Goal: Navigation & Orientation: Find specific page/section

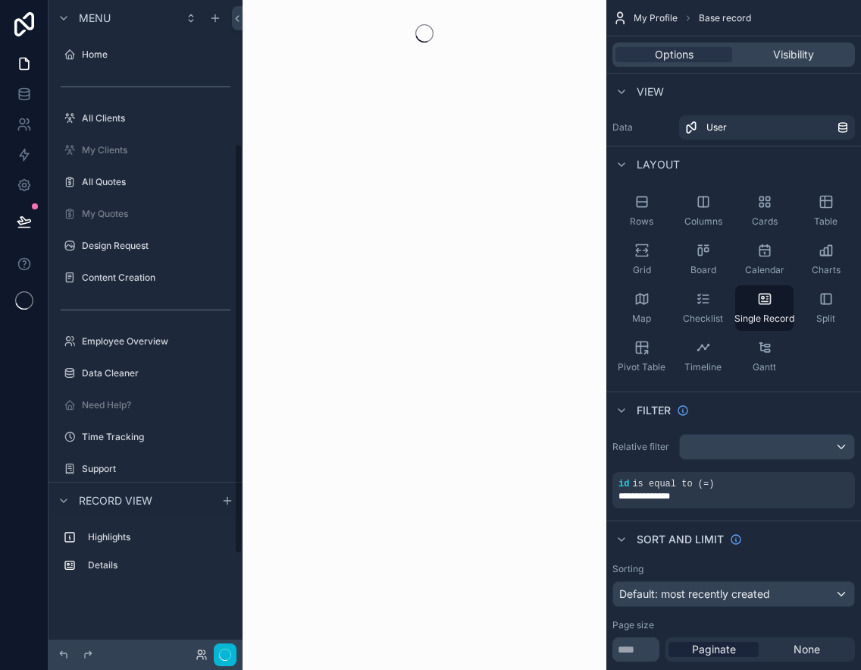
scroll to position [227, 0]
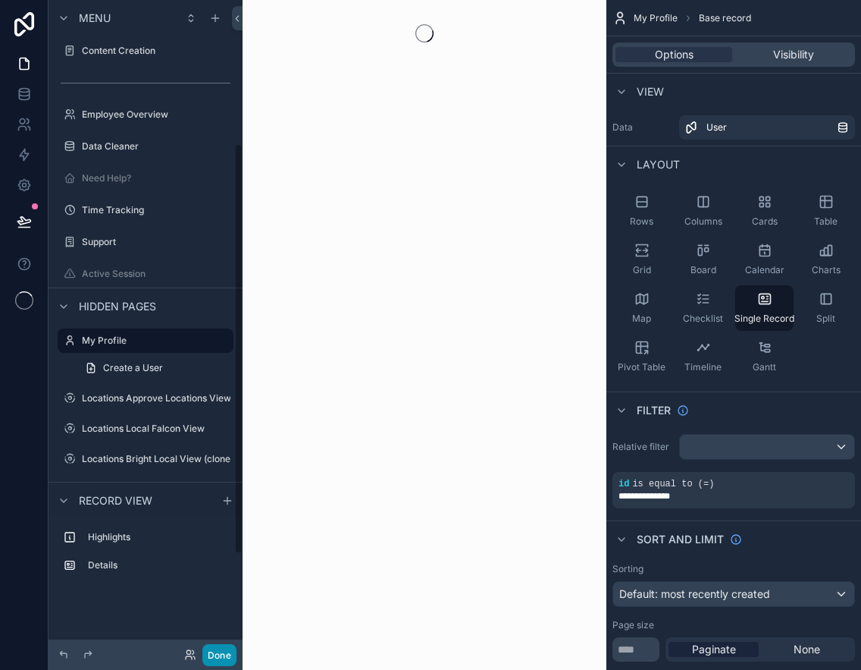
click at [224, 656] on button "Done" at bounding box center [219, 655] width 34 height 22
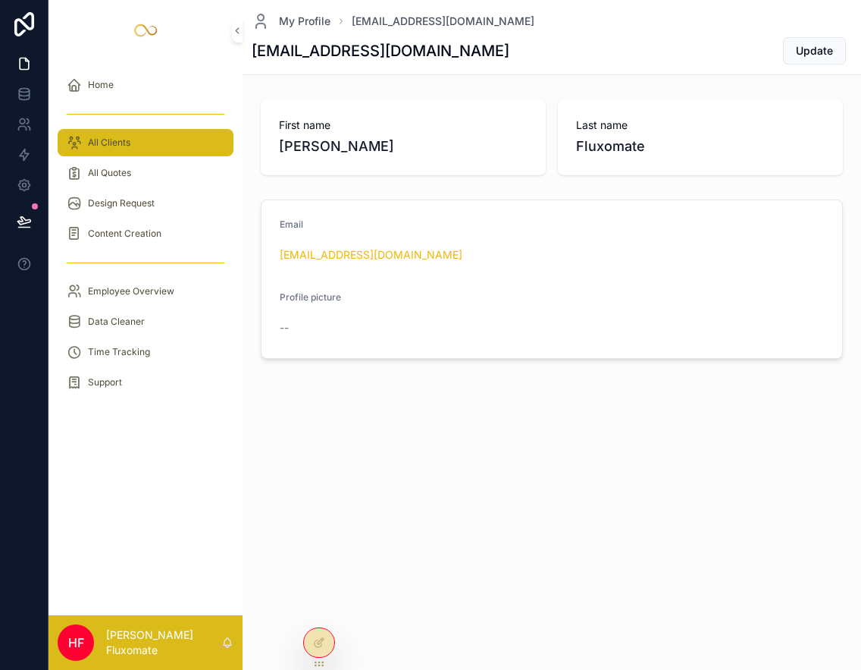
click at [162, 148] on div "All Clients" at bounding box center [146, 142] width 158 height 24
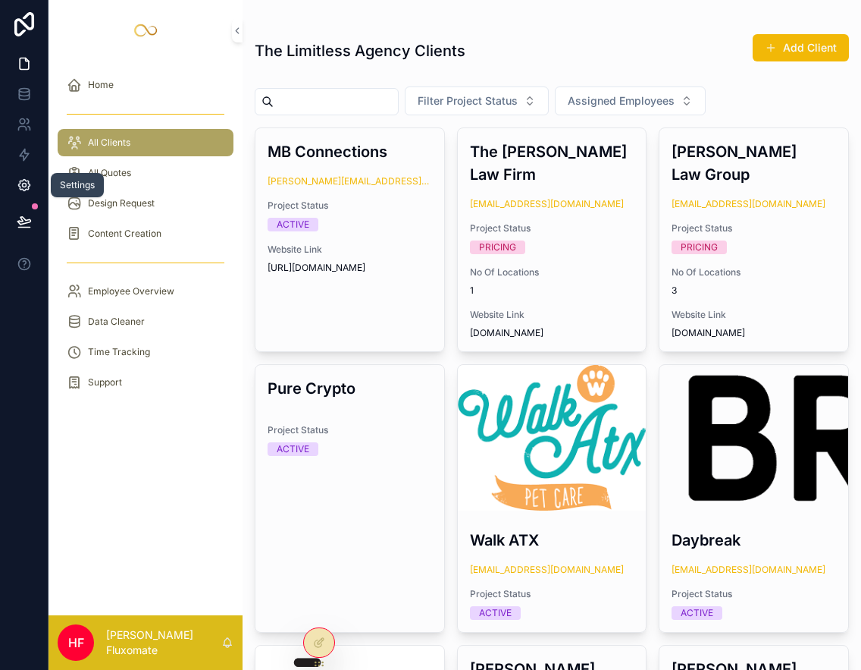
click at [33, 185] on link at bounding box center [24, 185] width 48 height 30
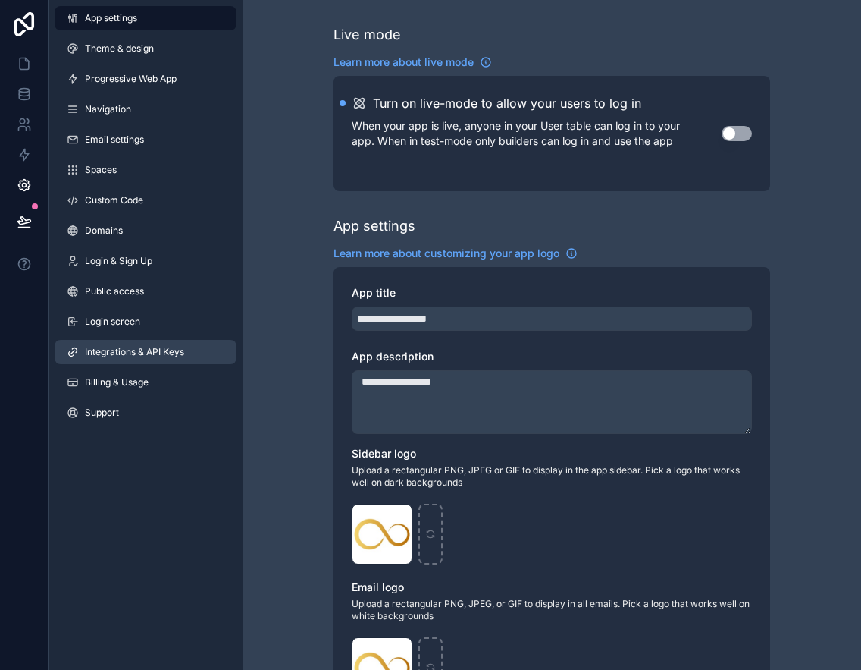
click at [161, 356] on span "Integrations & API Keys" at bounding box center [134, 352] width 99 height 12
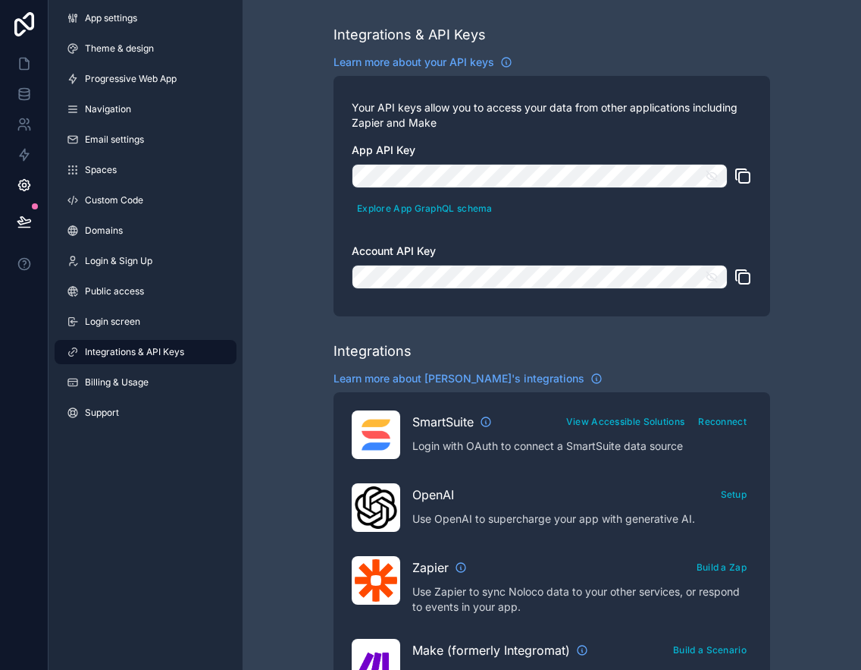
click at [739, 281] on icon "scrollable content" at bounding box center [744, 278] width 11 height 11
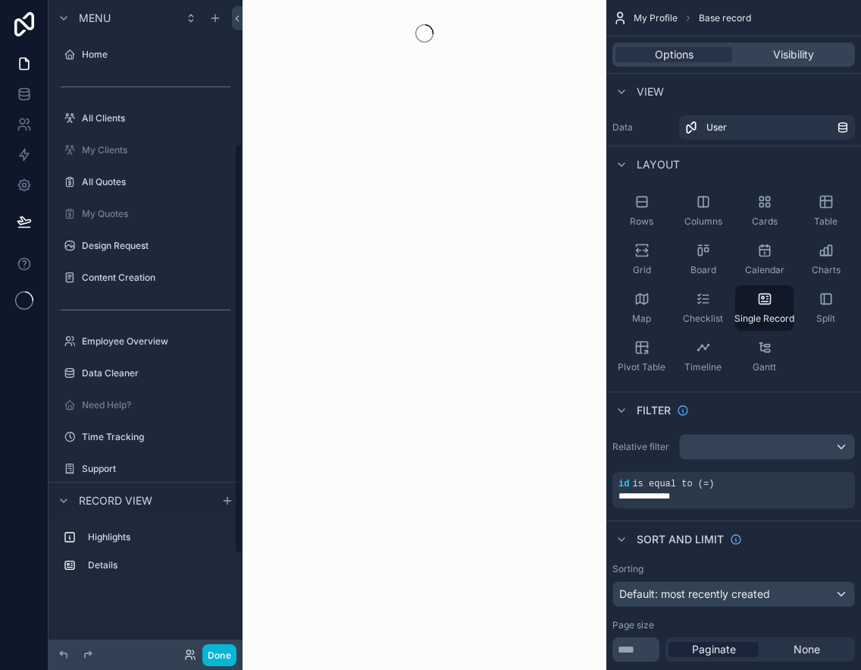
scroll to position [227, 0]
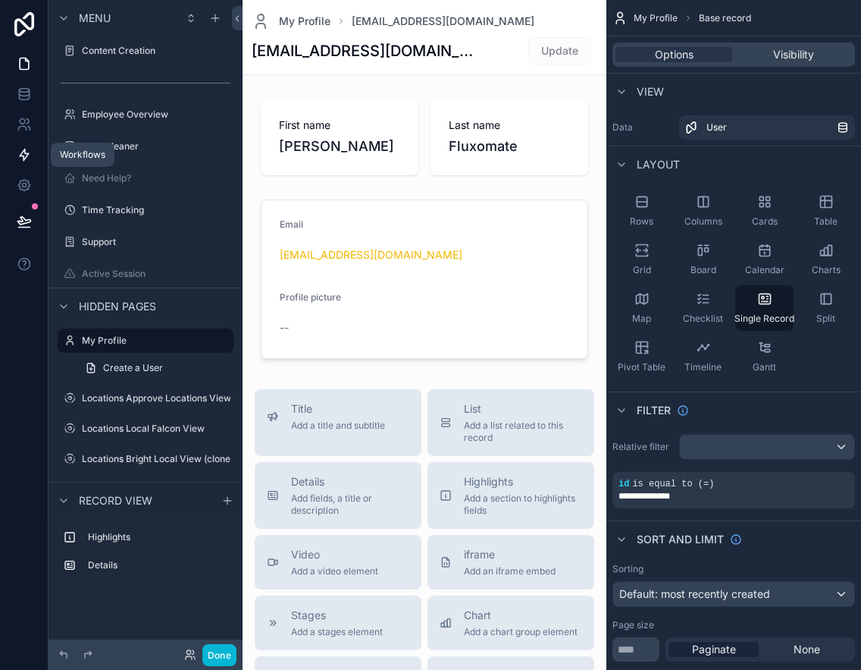
click at [24, 147] on icon at bounding box center [24, 154] width 15 height 15
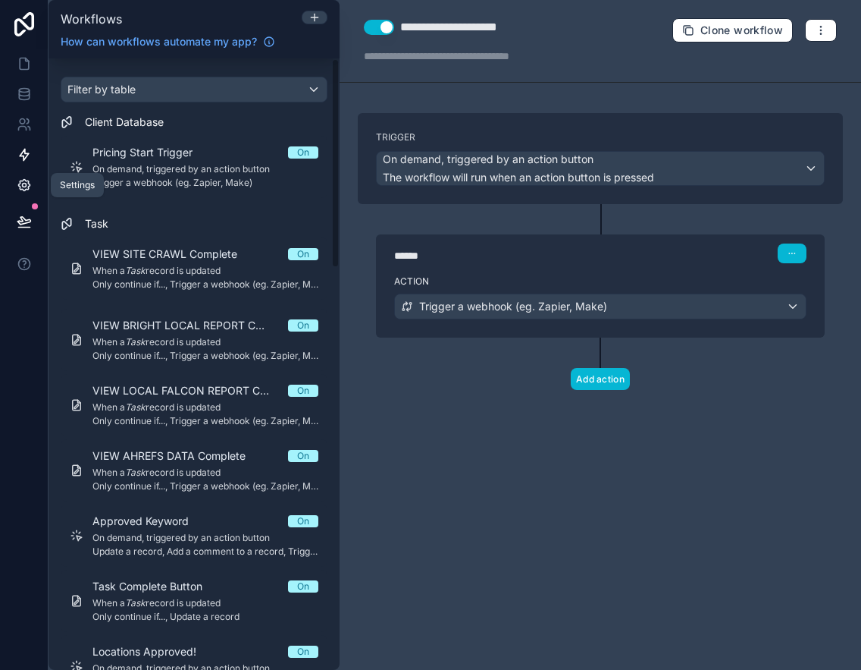
click at [27, 184] on icon at bounding box center [24, 184] width 15 height 15
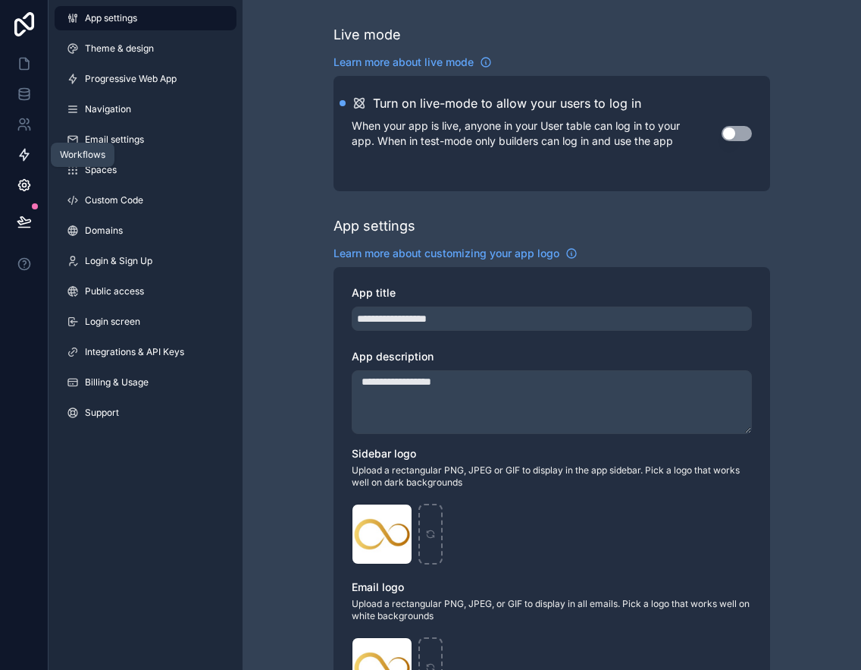
click at [28, 164] on link at bounding box center [24, 155] width 48 height 30
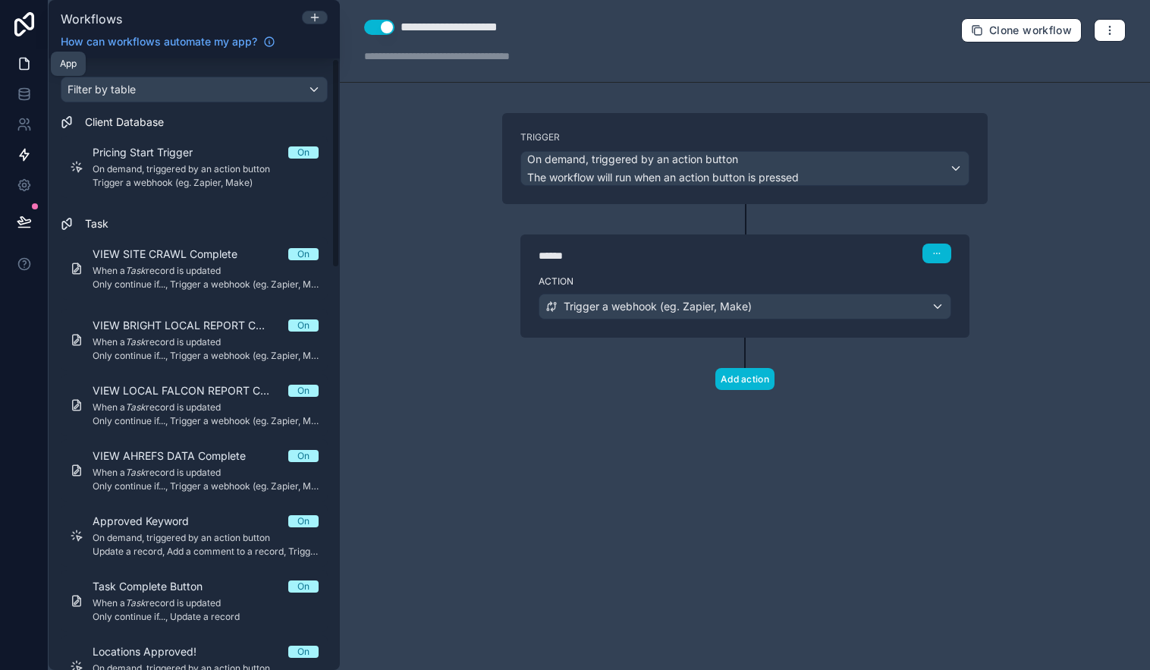
click at [24, 68] on icon at bounding box center [24, 63] width 15 height 15
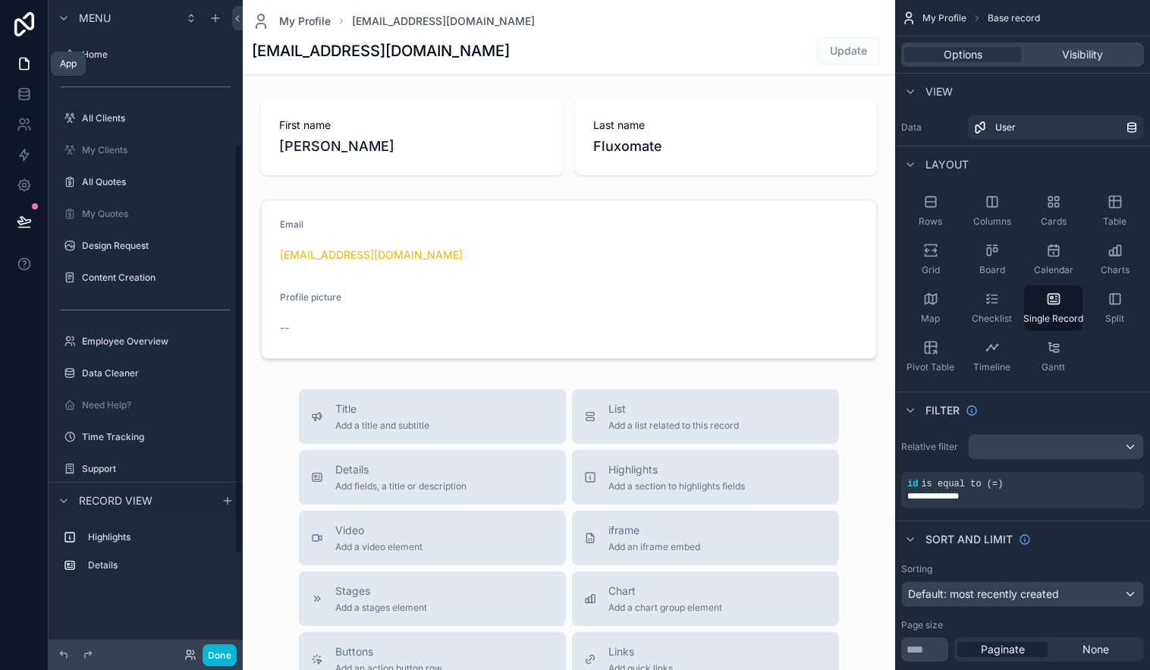
scroll to position [227, 0]
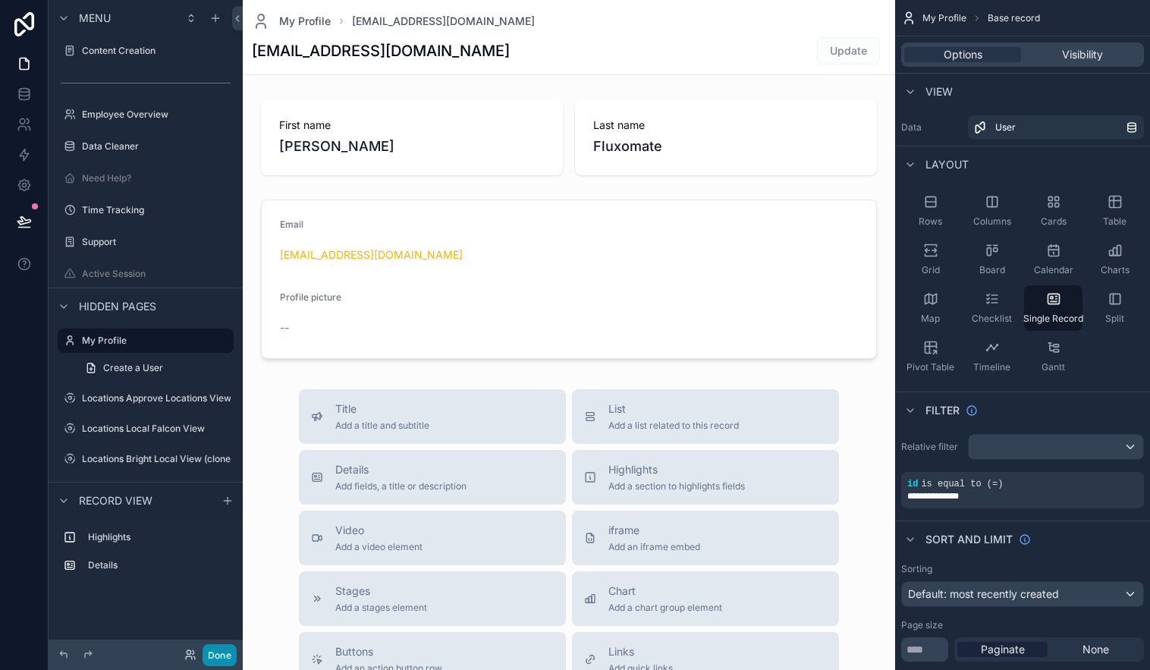
click at [223, 652] on button "Done" at bounding box center [219, 655] width 34 height 22
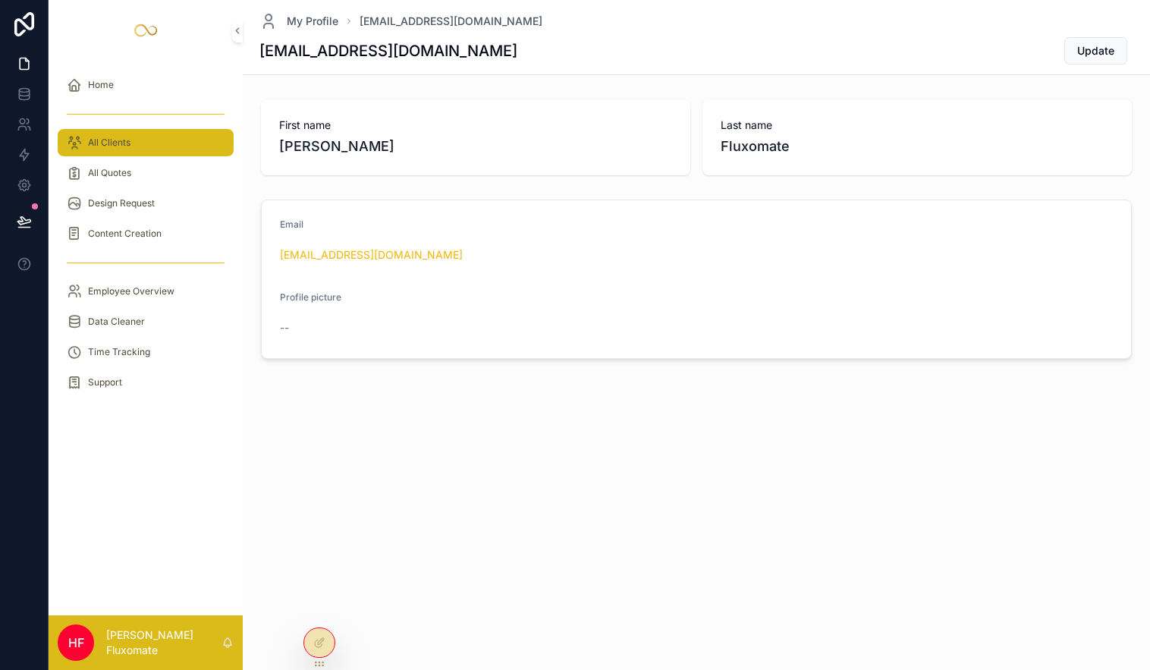
click at [176, 153] on div "All Clients" at bounding box center [146, 142] width 158 height 24
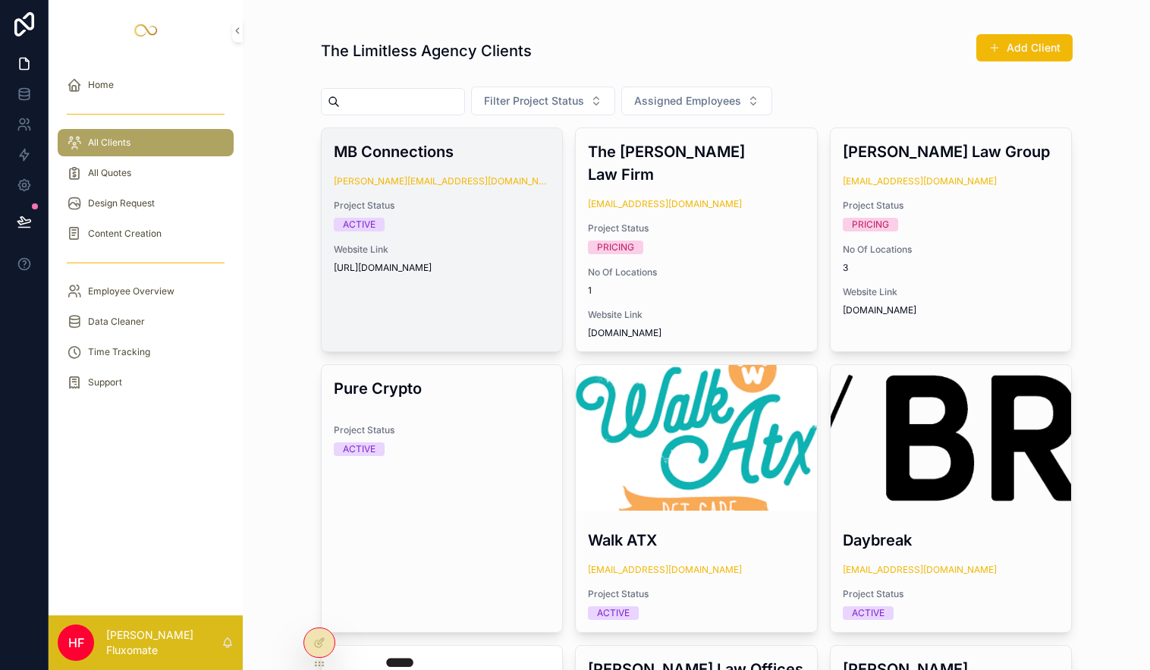
click at [383, 145] on h3 "MB Connections" at bounding box center [442, 151] width 217 height 23
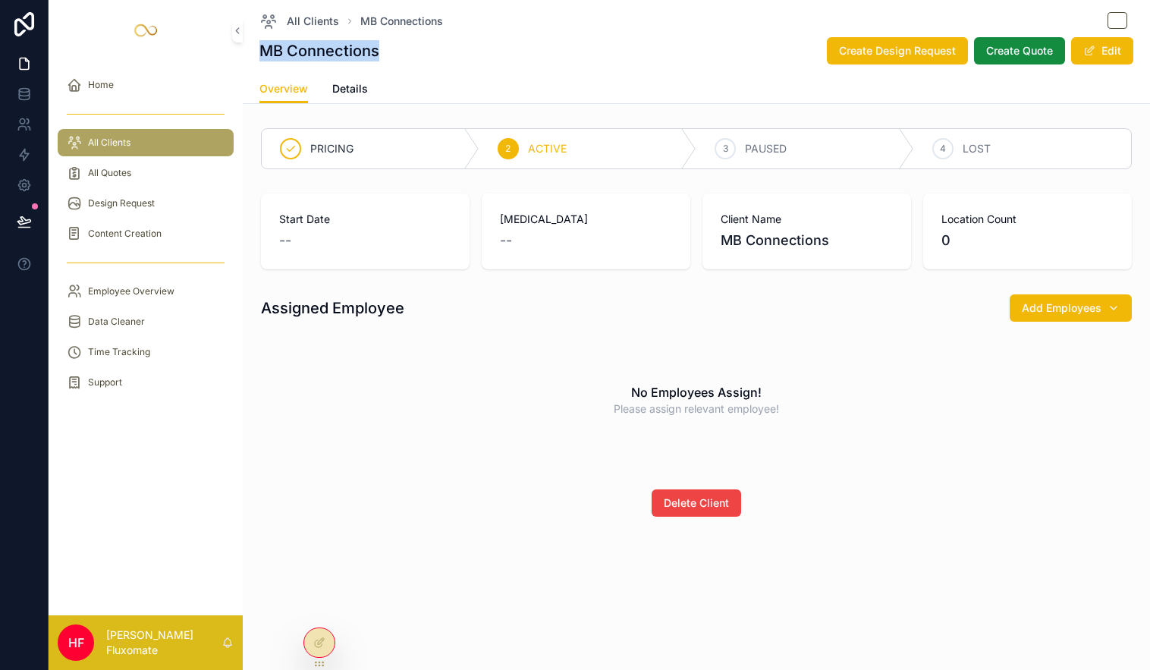
drag, startPoint x: 387, startPoint y: 55, endPoint x: 257, endPoint y: 56, distance: 130.4
click at [254, 57] on div "All Clients MB Connections MB Connections Create Design Request Create Quote Ed…" at bounding box center [696, 52] width 907 height 104
copy h1 "MB Connections"
